Goal: Navigation & Orientation: Find specific page/section

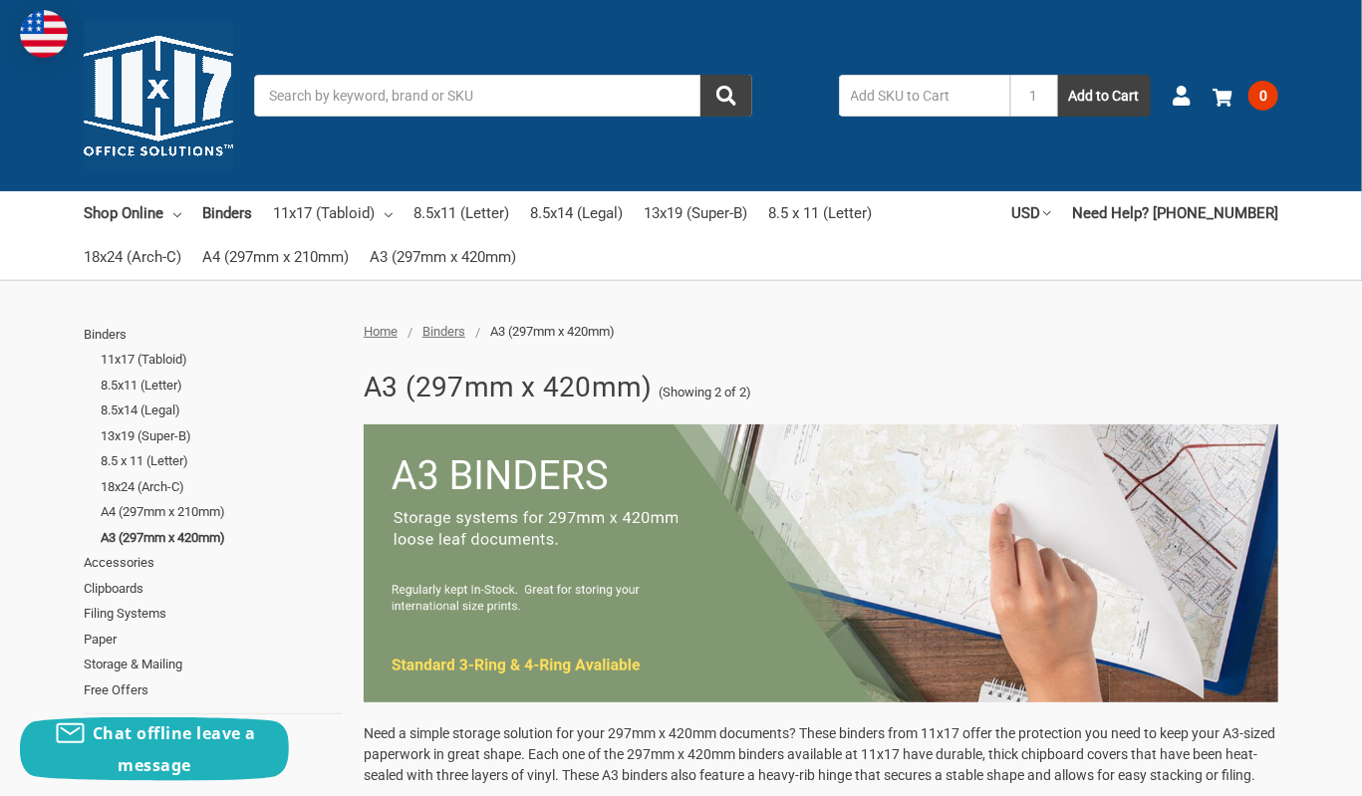
click at [162, 73] on img at bounding box center [158, 95] width 149 height 149
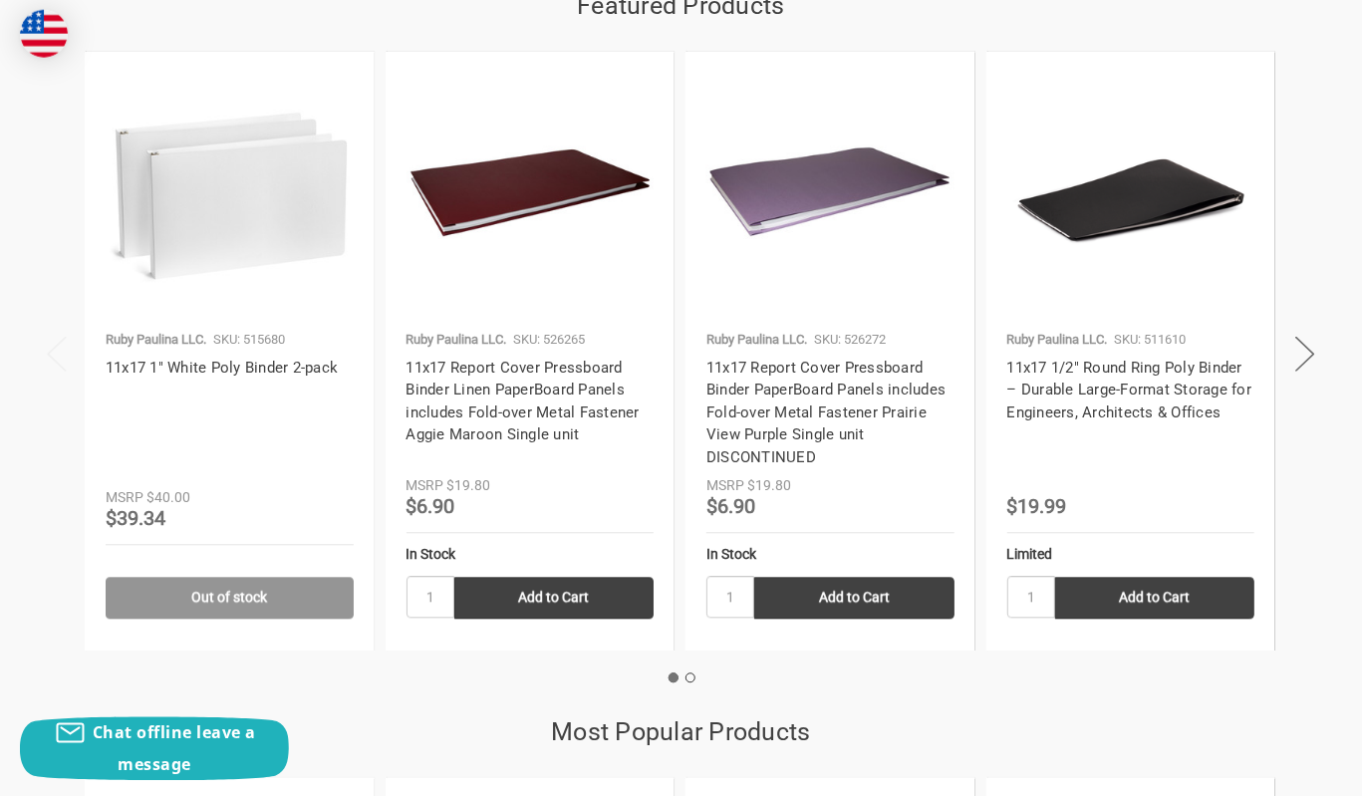
scroll to position [1901, 0]
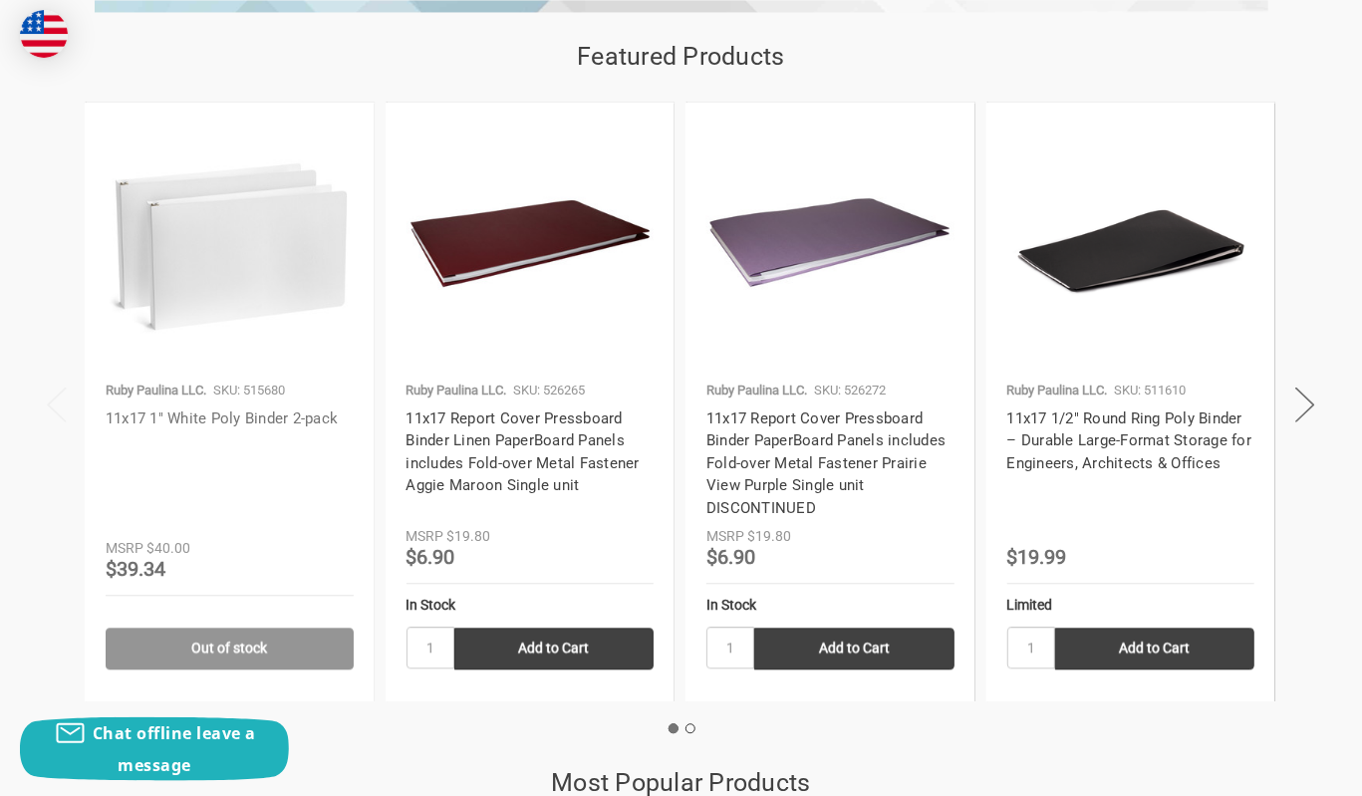
click at [223, 424] on link "11x17 1" White Poly Binder 2-pack" at bounding box center [222, 419] width 232 height 18
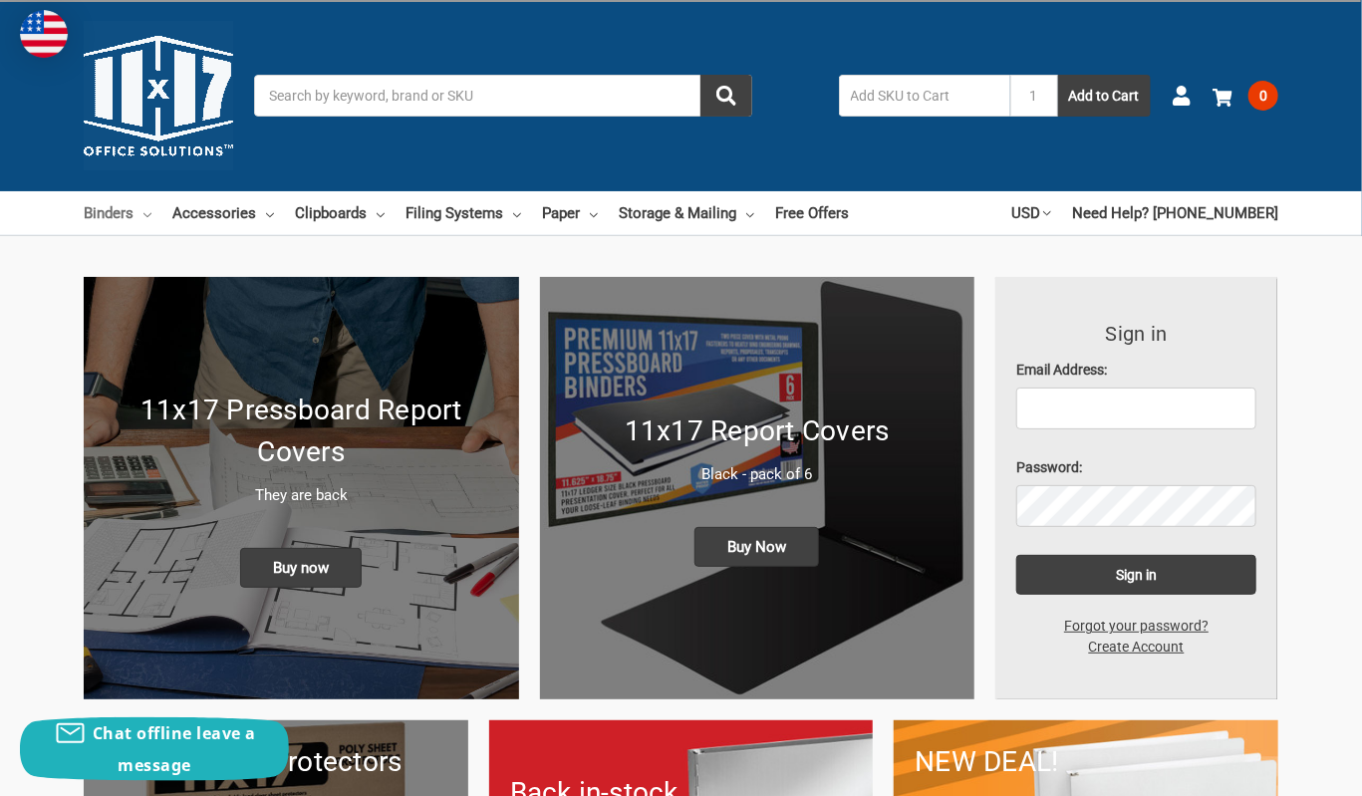
click at [151, 216] on icon at bounding box center [148, 215] width 8 height 8
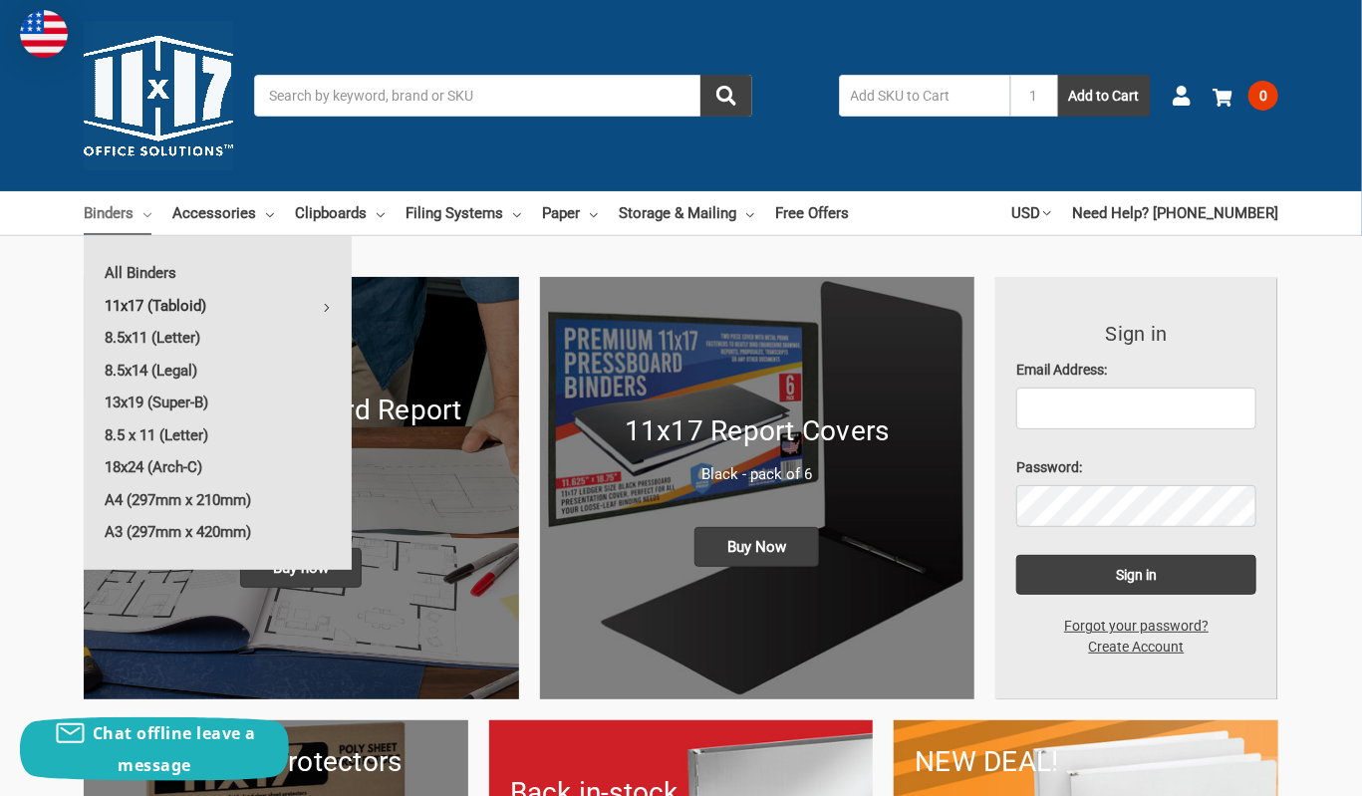
click at [181, 310] on link "11x17 (Tabloid)" at bounding box center [218, 306] width 268 height 32
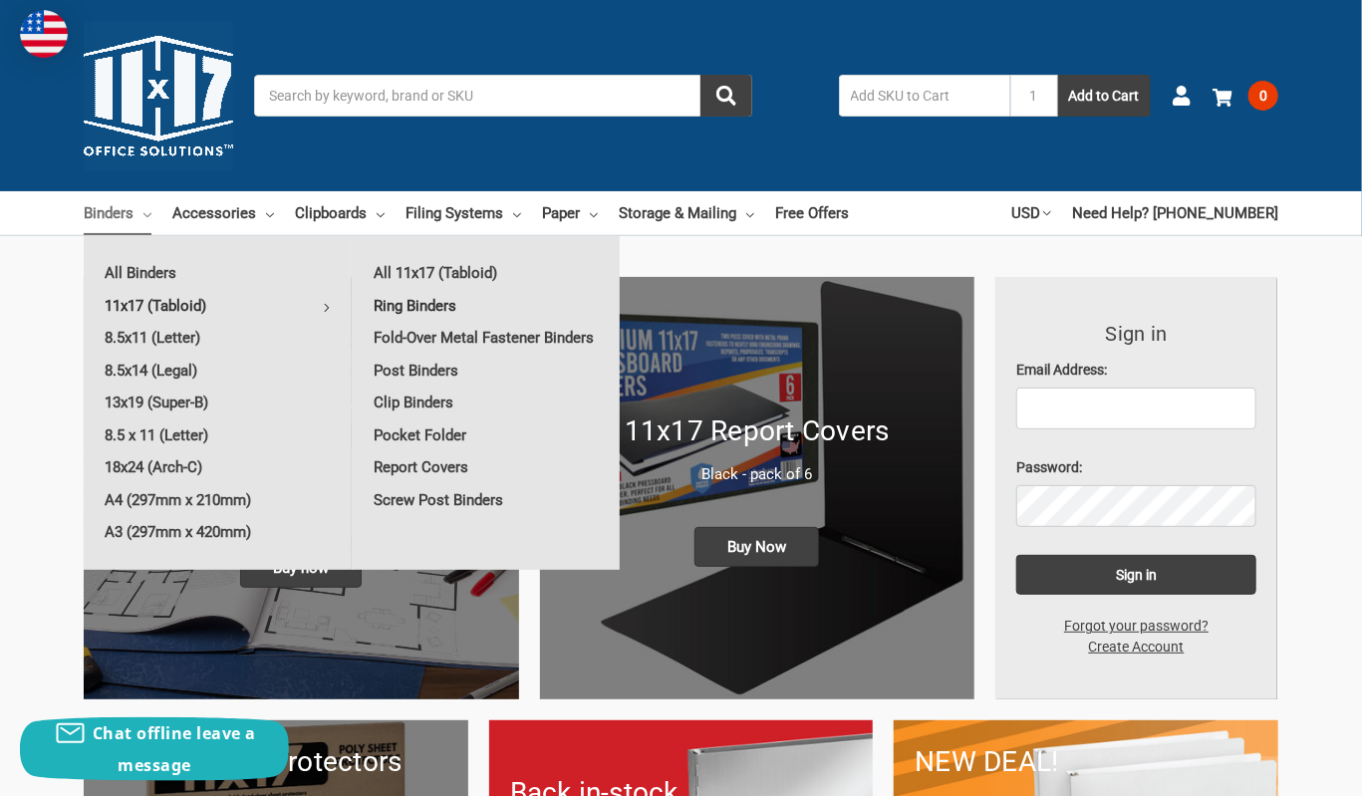
click at [407, 310] on link "Ring Binders" at bounding box center [486, 306] width 267 height 32
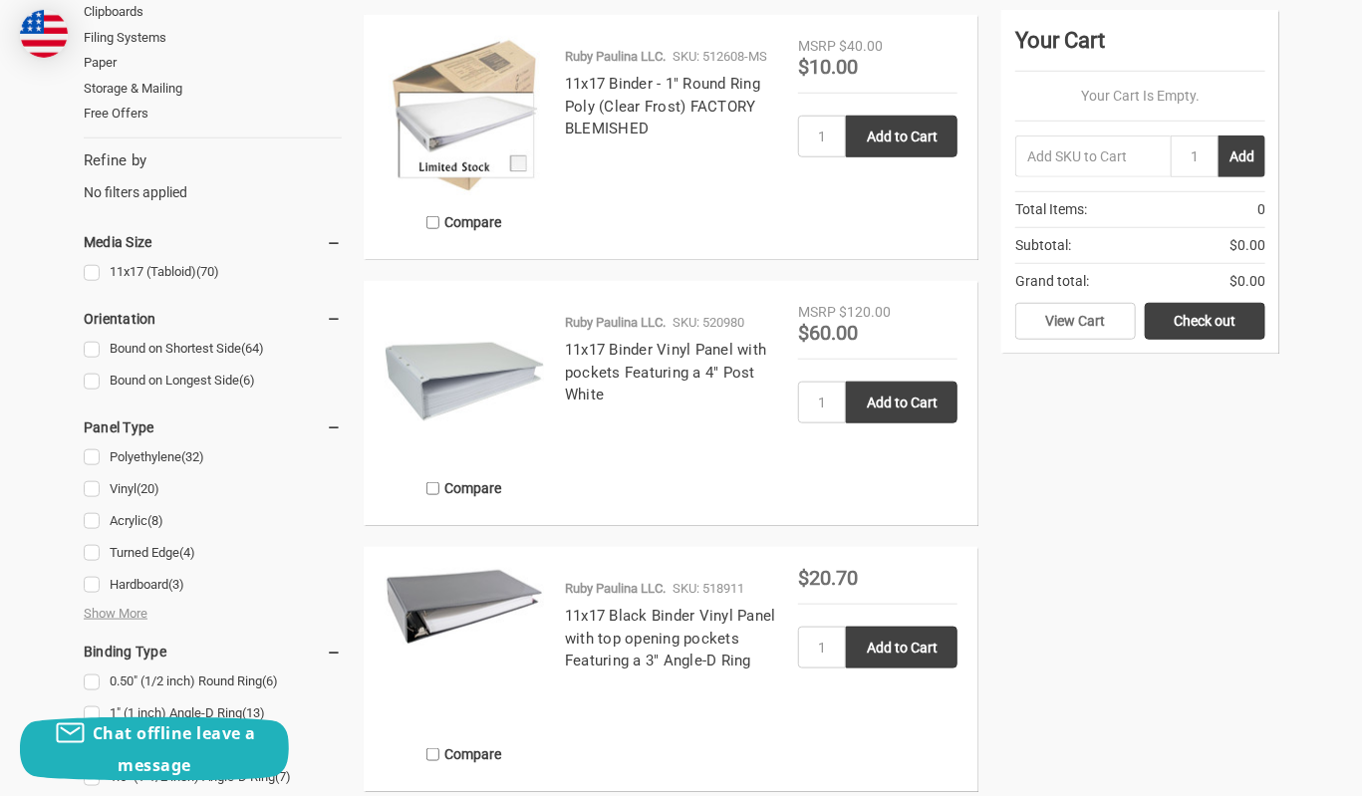
scroll to position [739, 0]
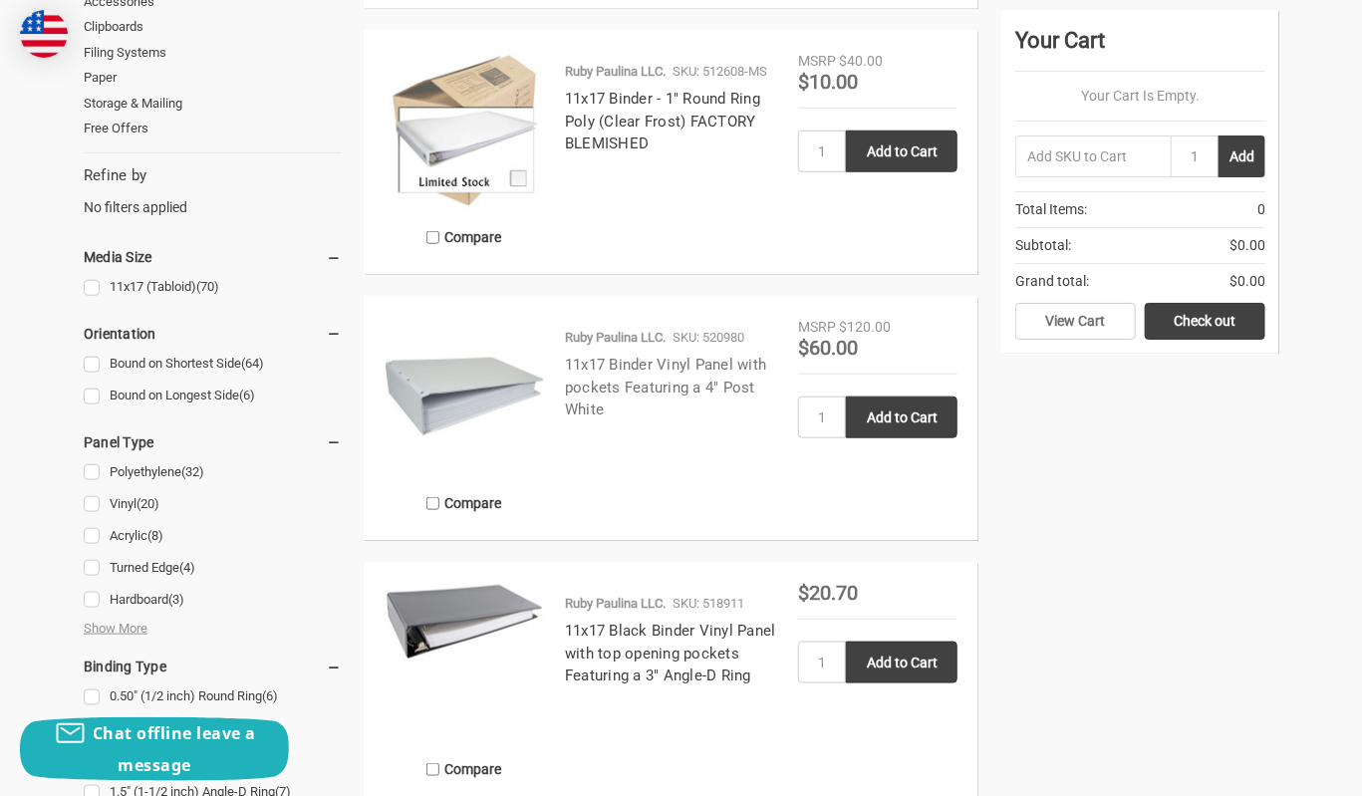
click at [642, 366] on link "11x17 Binder Vinyl Panel with pockets Featuring a 4" Post White" at bounding box center [665, 387] width 201 height 63
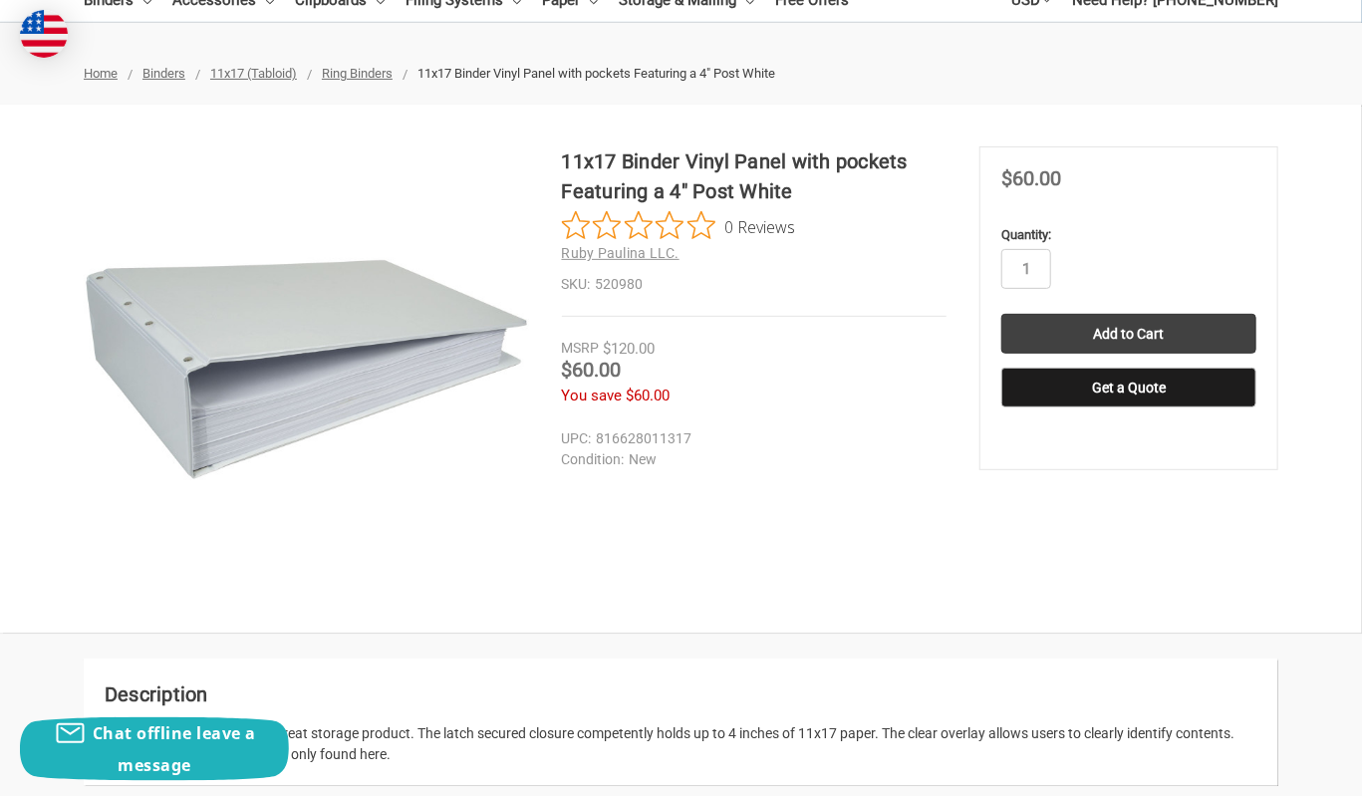
scroll to position [106, 0]
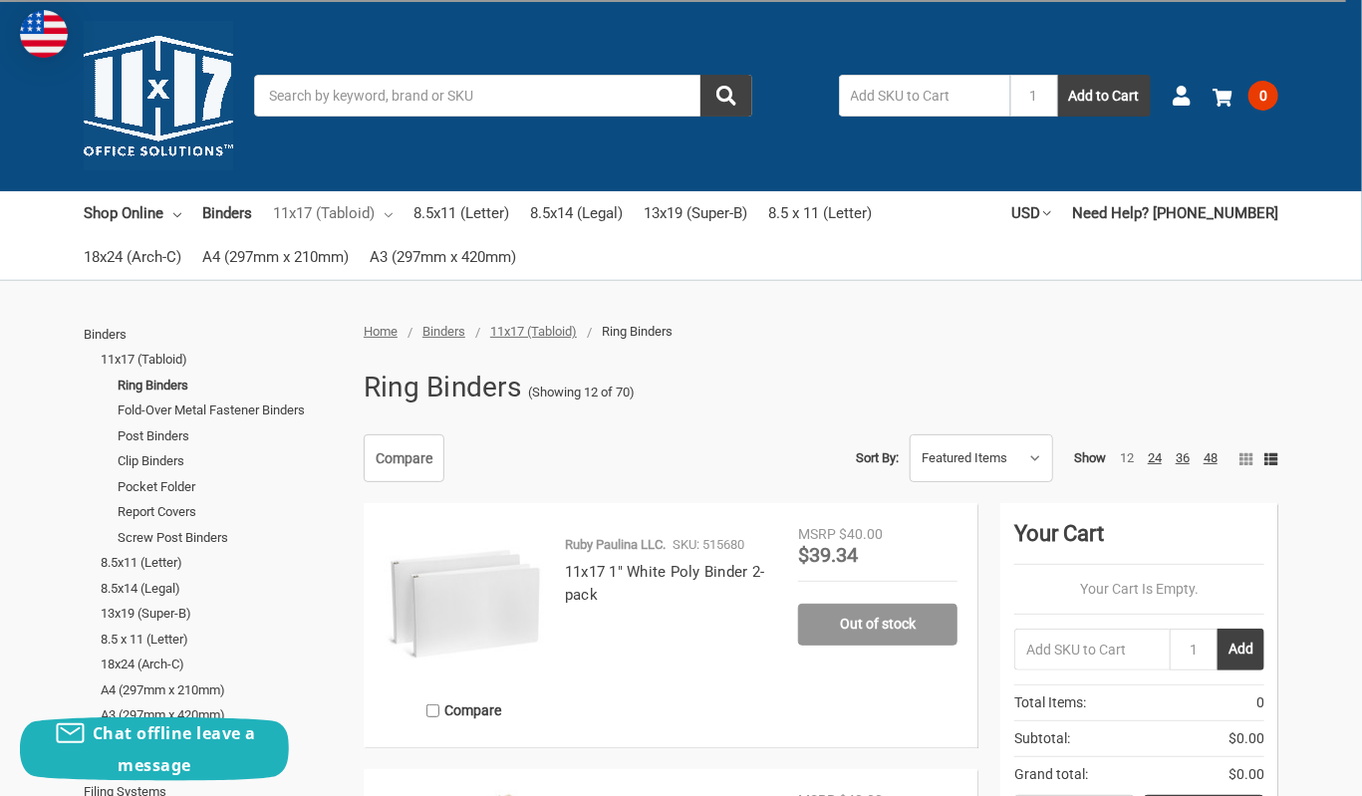
click at [393, 216] on icon at bounding box center [389, 215] width 8 height 8
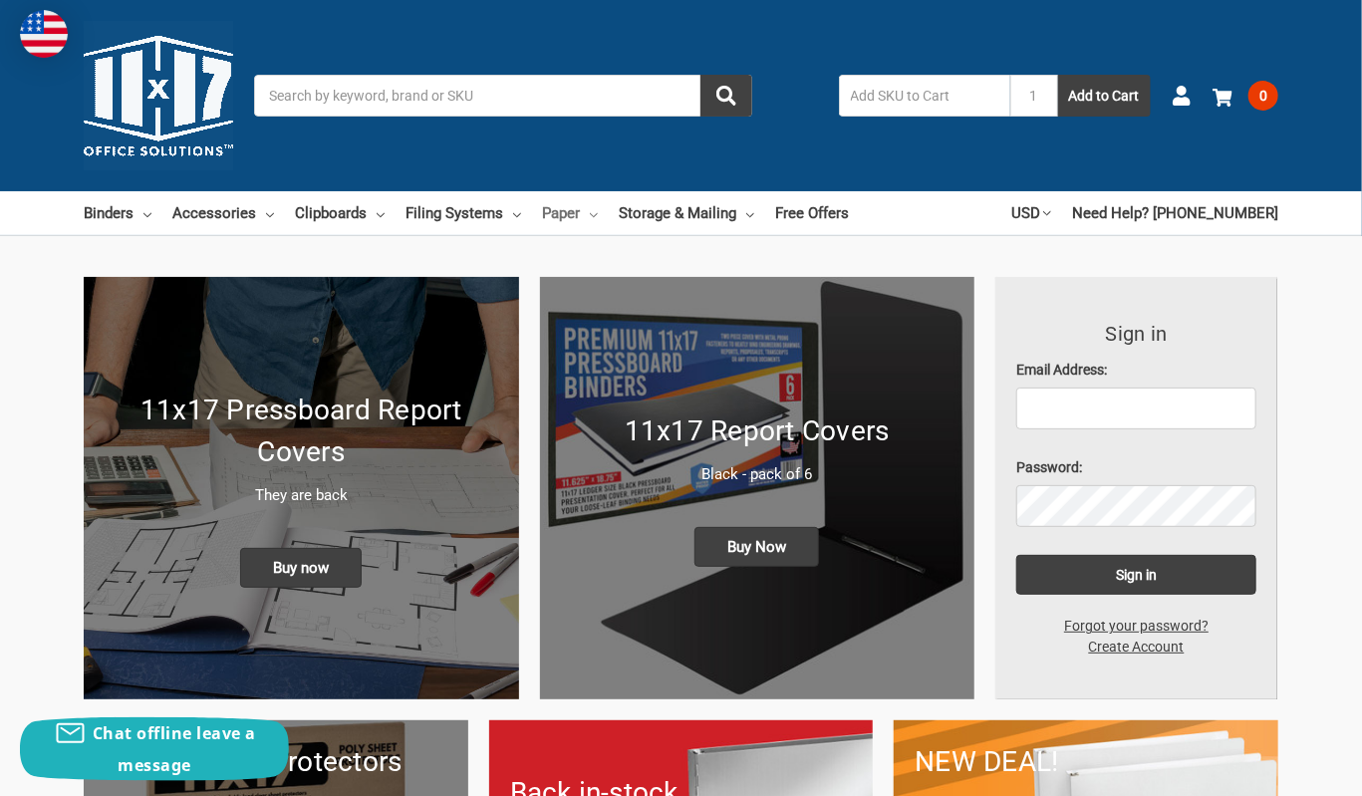
click at [598, 213] on icon at bounding box center [594, 215] width 8 height 8
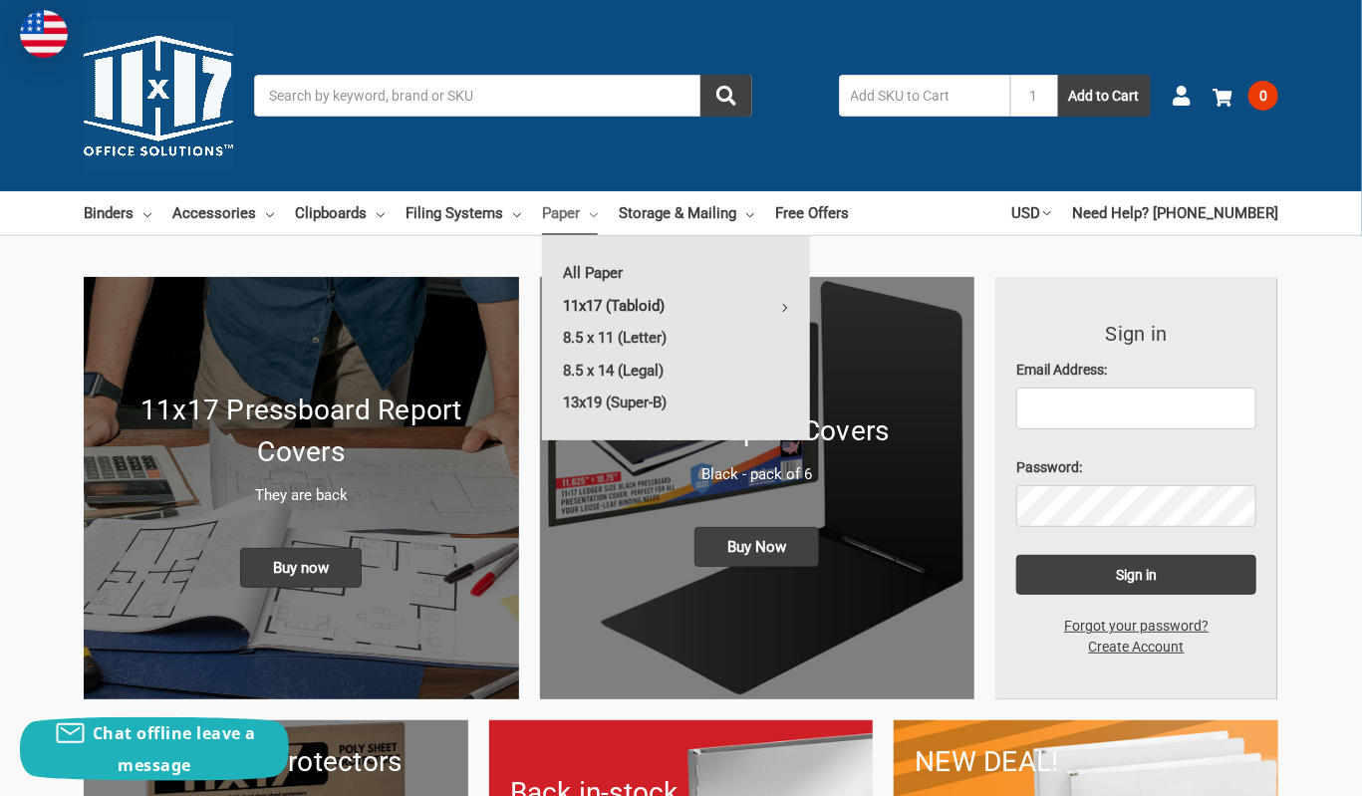
click at [628, 316] on link "11x17 (Tabloid)" at bounding box center [676, 306] width 268 height 32
